Goal: Find specific page/section

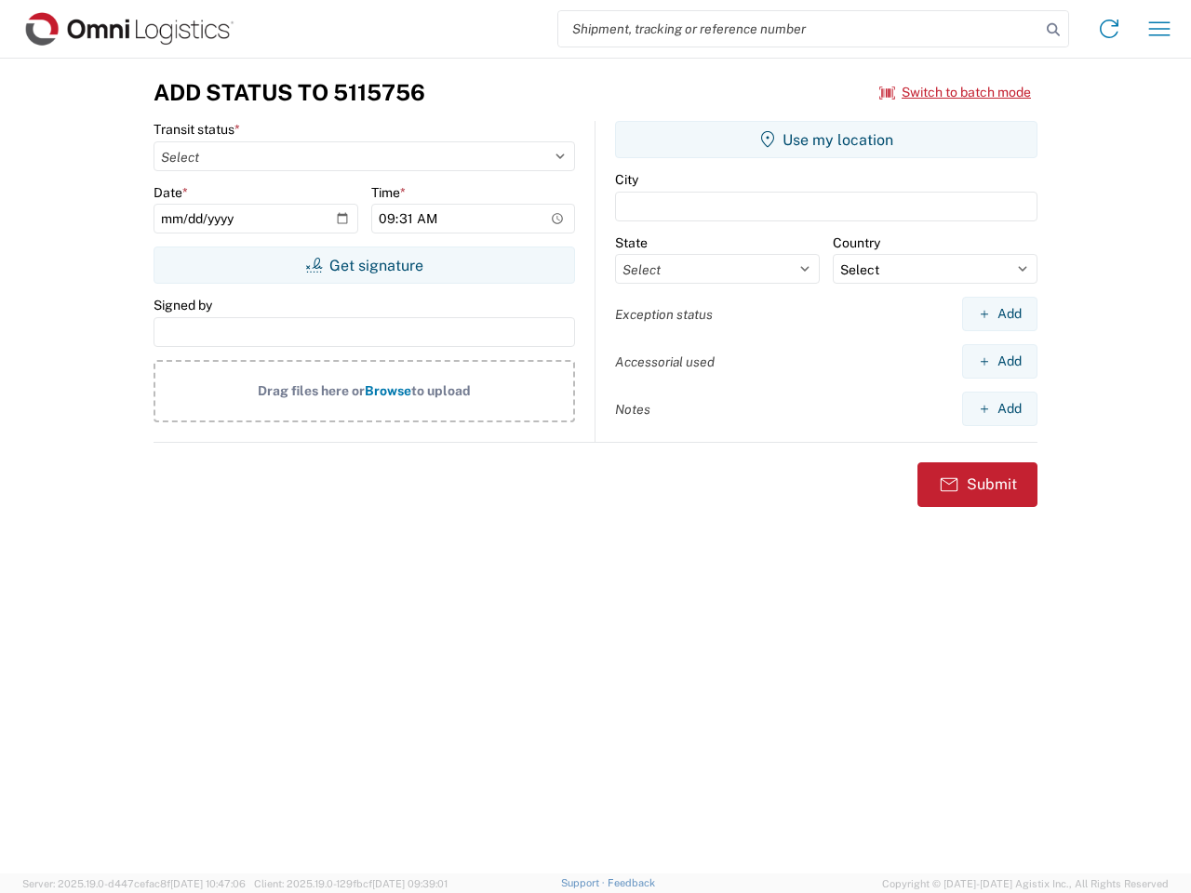
click at [799, 29] on input "search" at bounding box center [799, 28] width 482 height 35
click at [1053, 30] on icon at bounding box center [1053, 30] width 26 height 26
click at [1109, 29] on icon at bounding box center [1109, 29] width 30 height 30
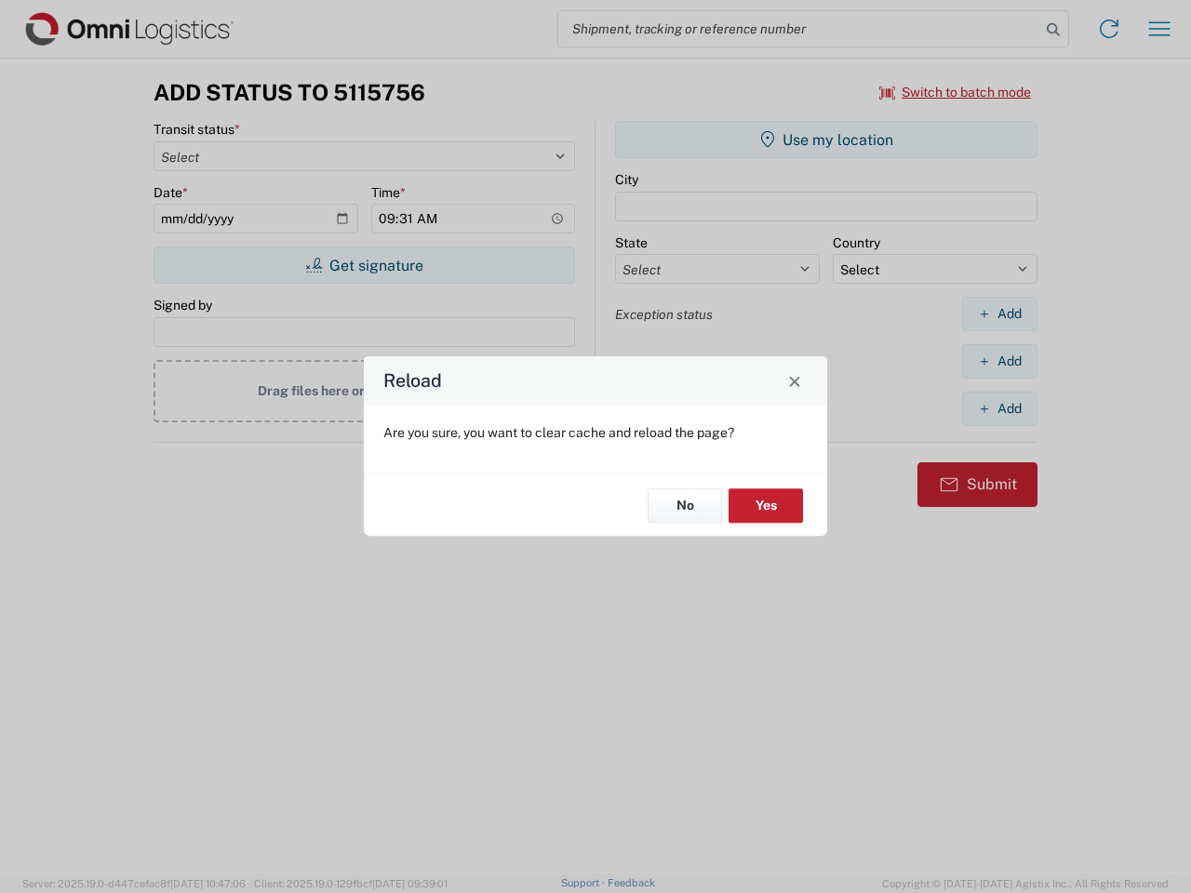
click at [1159, 29] on div "Reload Are you sure, you want to clear cache and reload the page? No Yes" at bounding box center [595, 446] width 1191 height 893
click at [955, 92] on div "Reload Are you sure, you want to clear cache and reload the page? No Yes" at bounding box center [595, 446] width 1191 height 893
click at [364, 265] on div "Reload Are you sure, you want to clear cache and reload the page? No Yes" at bounding box center [595, 446] width 1191 height 893
click at [826, 140] on div "Reload Are you sure, you want to clear cache and reload the page? No Yes" at bounding box center [595, 446] width 1191 height 893
click at [999, 314] on div "Reload Are you sure, you want to clear cache and reload the page? No Yes" at bounding box center [595, 446] width 1191 height 893
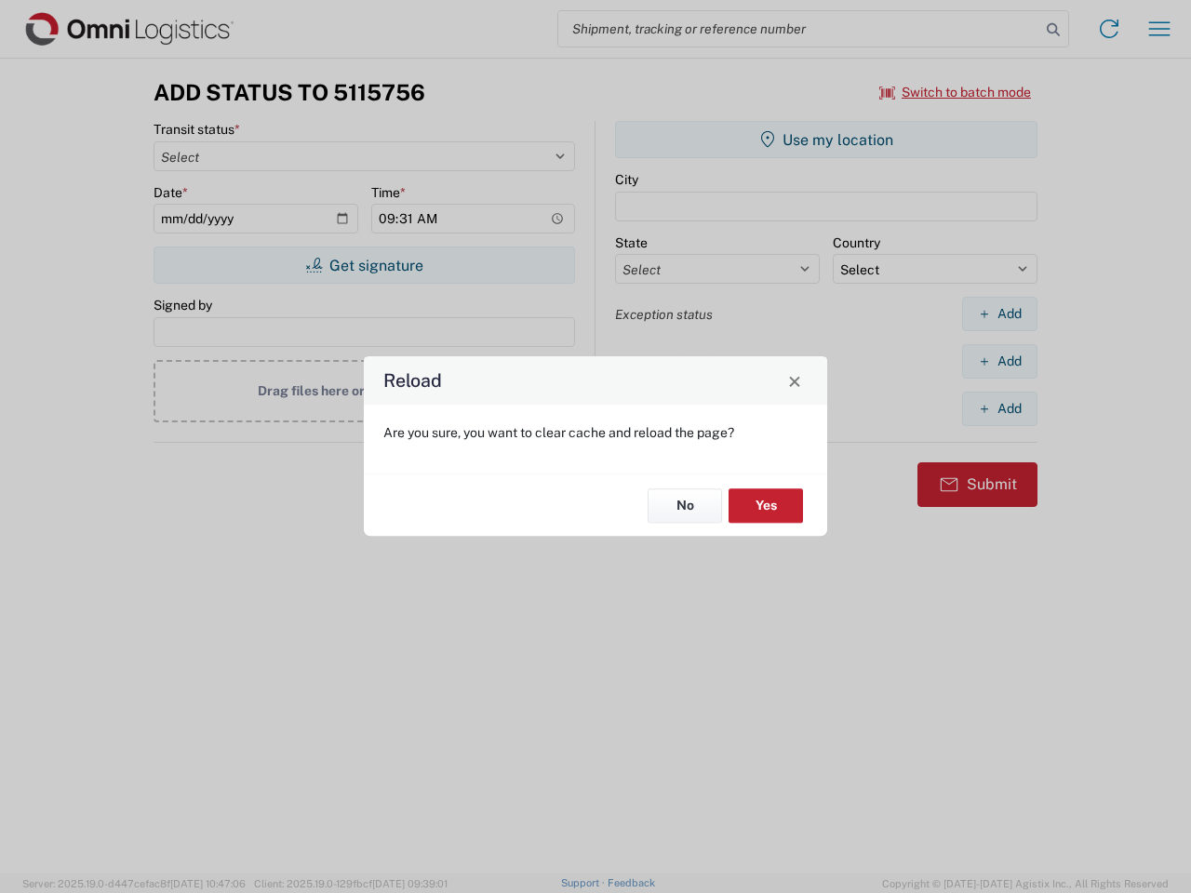
click at [999, 361] on div "Reload Are you sure, you want to clear cache and reload the page? No Yes" at bounding box center [595, 446] width 1191 height 893
click at [999, 408] on div "Reload Are you sure, you want to clear cache and reload the page? No Yes" at bounding box center [595, 446] width 1191 height 893
